Goal: Use online tool/utility: Use online tool/utility

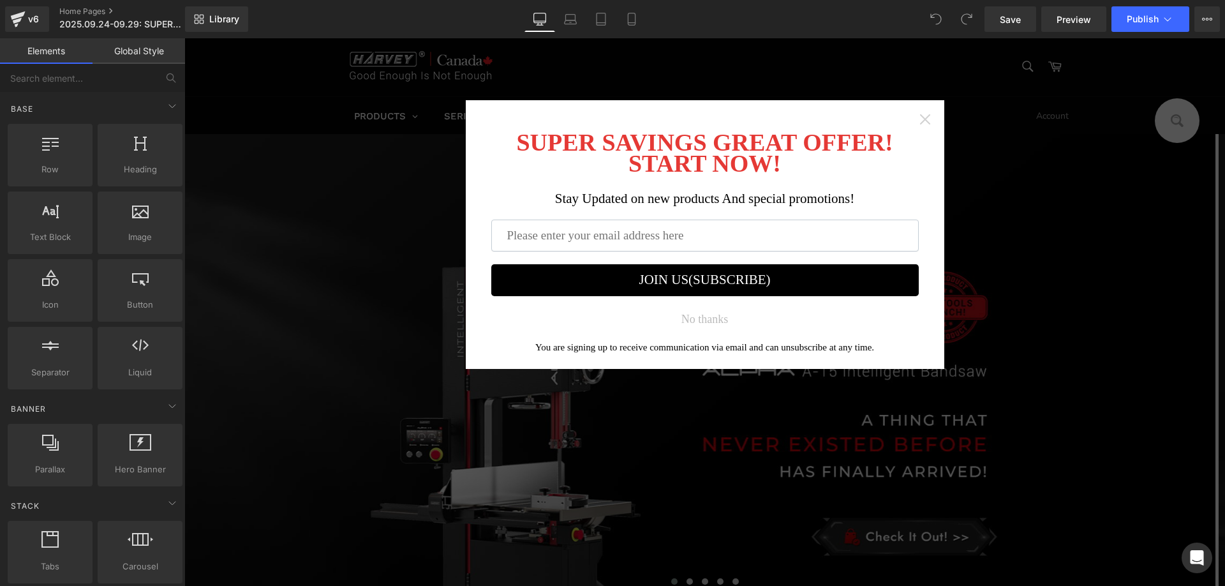
click at [919, 122] on icon "Close widget" at bounding box center [925, 119] width 13 height 13
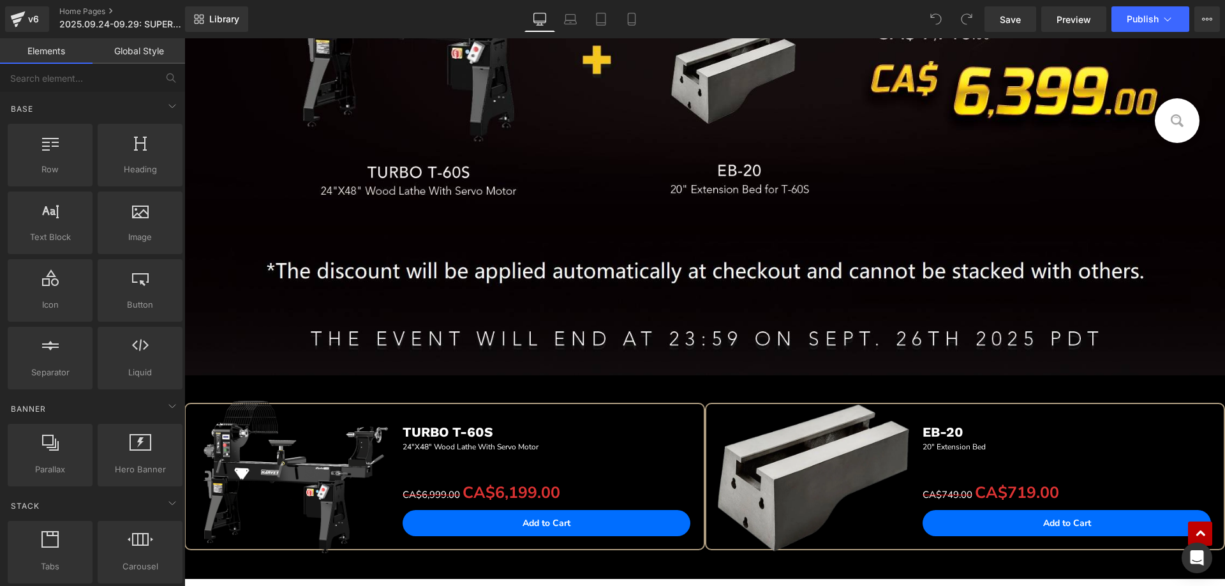
scroll to position [1021, 0]
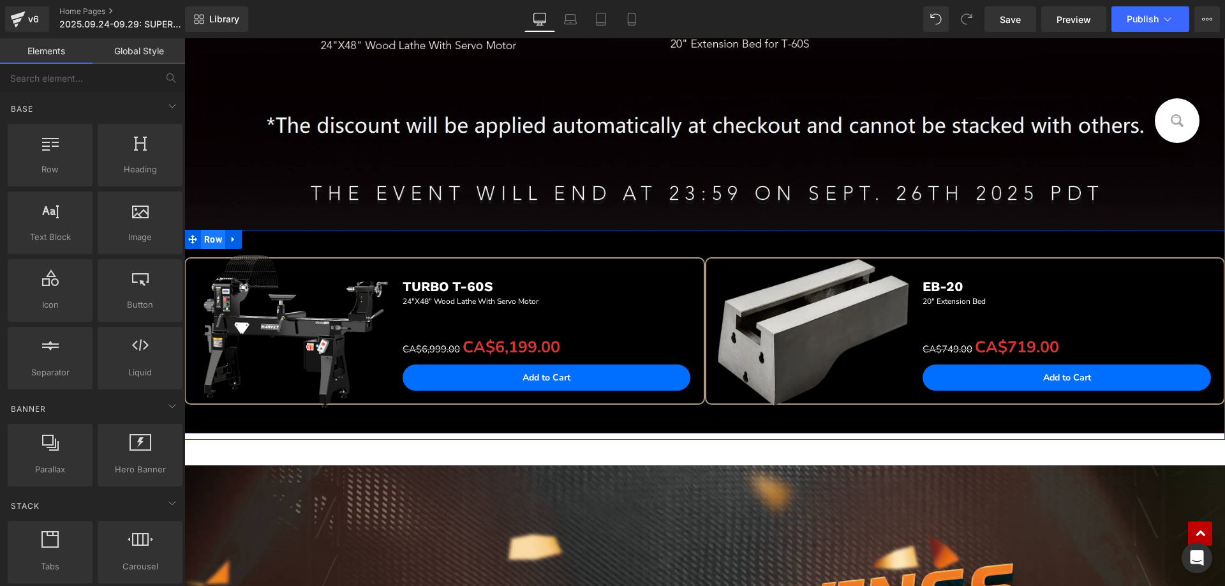
click at [202, 242] on span "Row" at bounding box center [213, 239] width 24 height 19
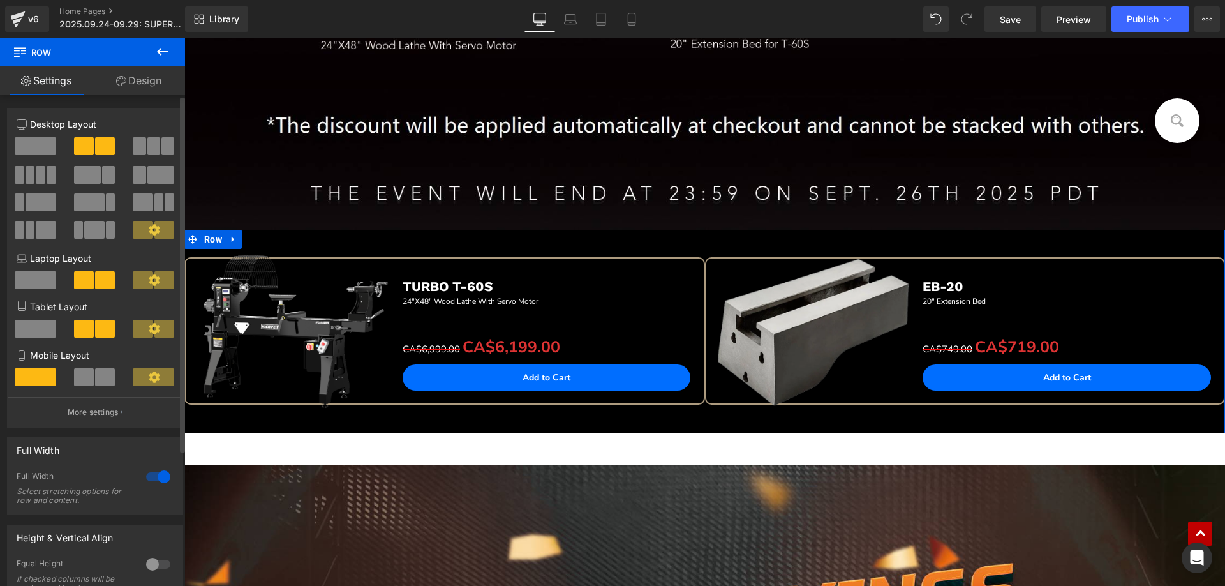
click at [147, 471] on div at bounding box center [158, 476] width 31 height 20
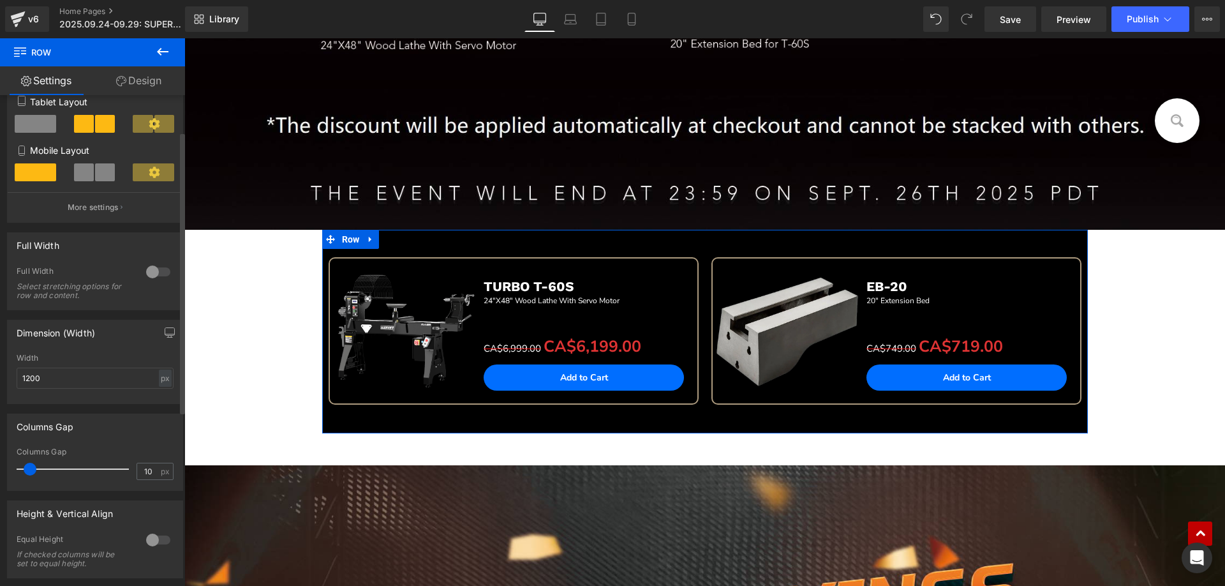
scroll to position [255, 0]
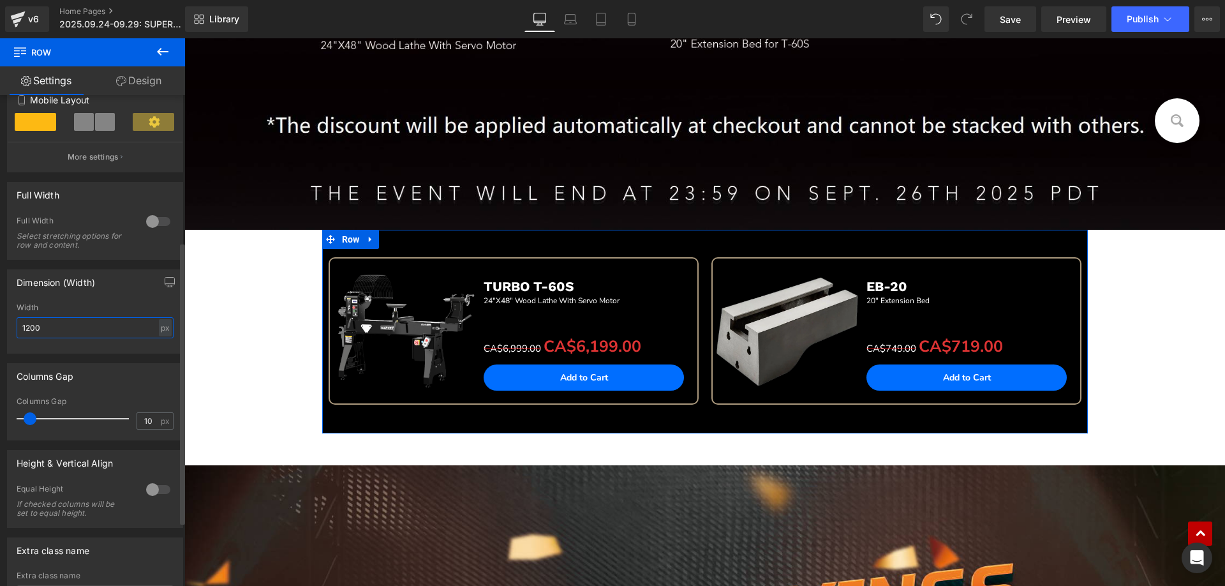
drag, startPoint x: 50, startPoint y: 329, endPoint x: 15, endPoint y: 323, distance: 35.6
click at [15, 323] on div "1200px Width 1200 px % px" at bounding box center [95, 328] width 175 height 50
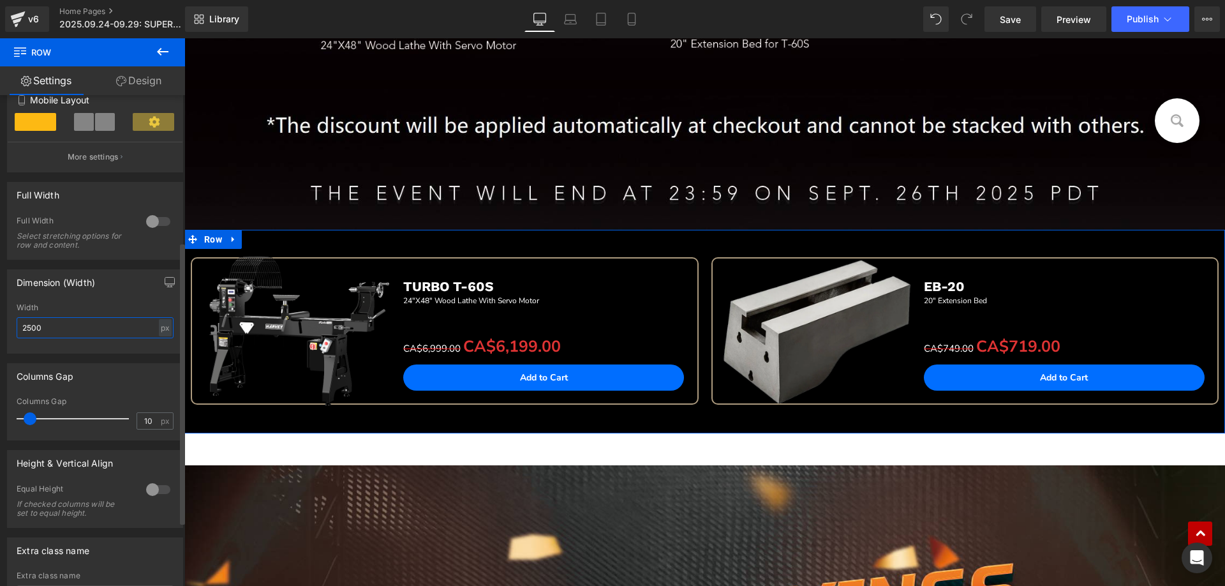
click at [26, 328] on input "2500" at bounding box center [95, 327] width 157 height 21
click at [30, 325] on input "2400" at bounding box center [95, 327] width 157 height 21
click at [27, 326] on input "2300" at bounding box center [95, 327] width 157 height 21
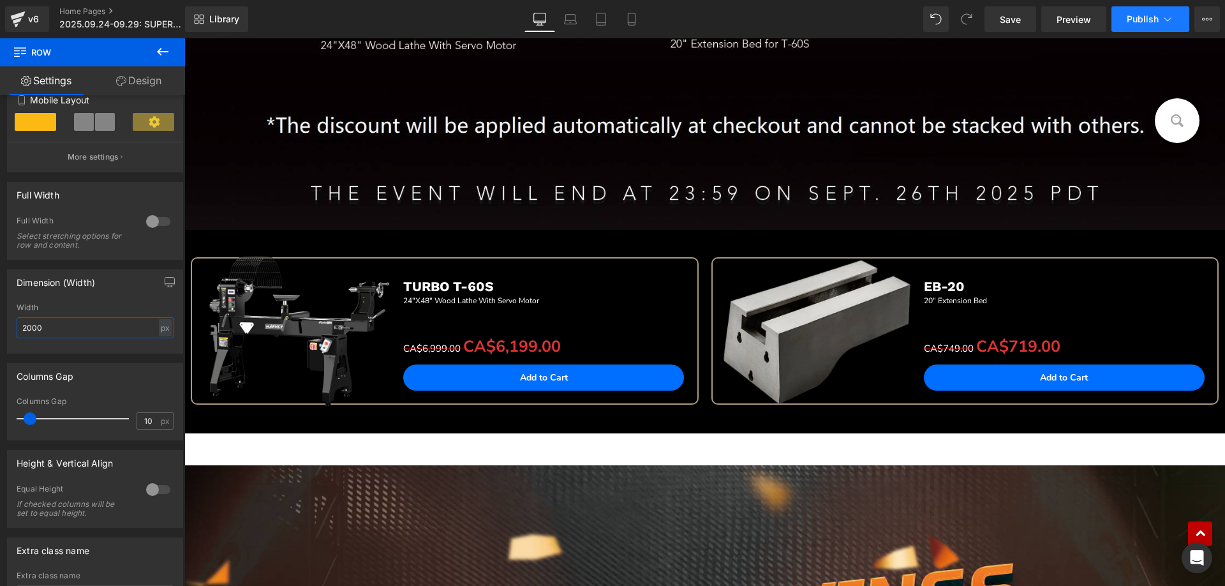
type input "2000"
click at [1149, 20] on span "Publish" at bounding box center [1143, 19] width 32 height 10
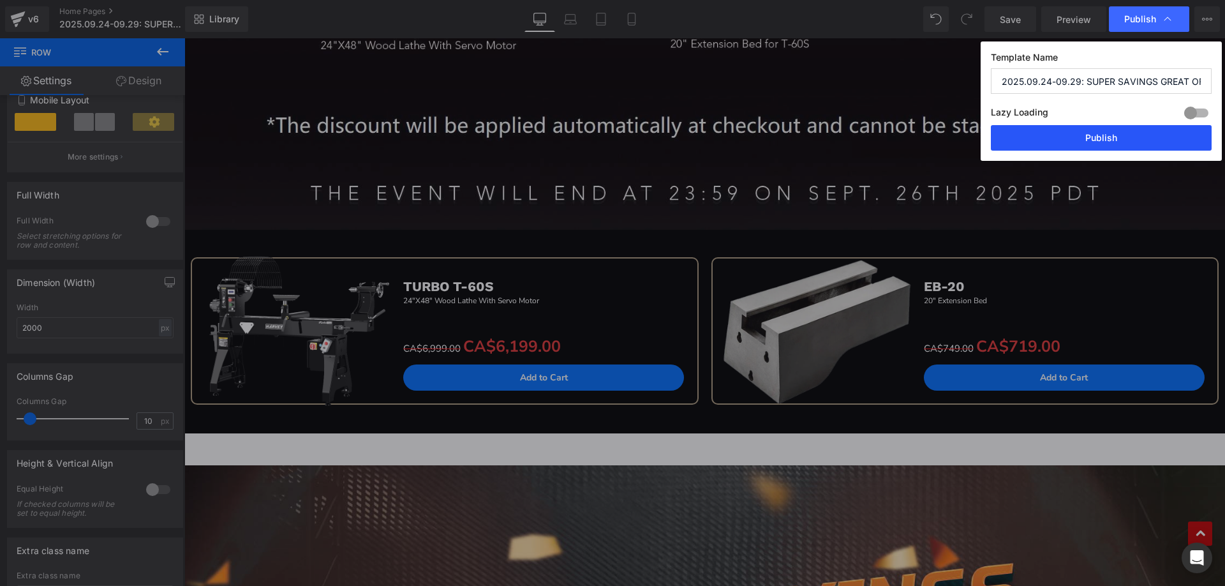
click at [1071, 137] on button "Publish" at bounding box center [1101, 138] width 221 height 26
